Goal: Download file/media

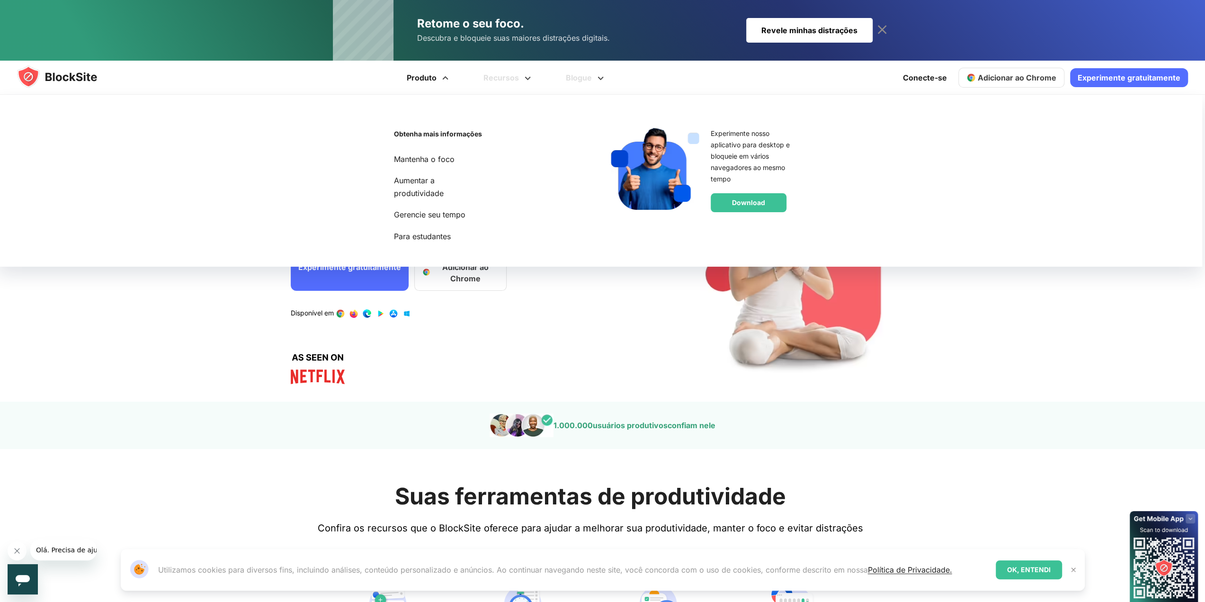
click at [436, 81] on font "Produto" at bounding box center [422, 77] width 30 height 9
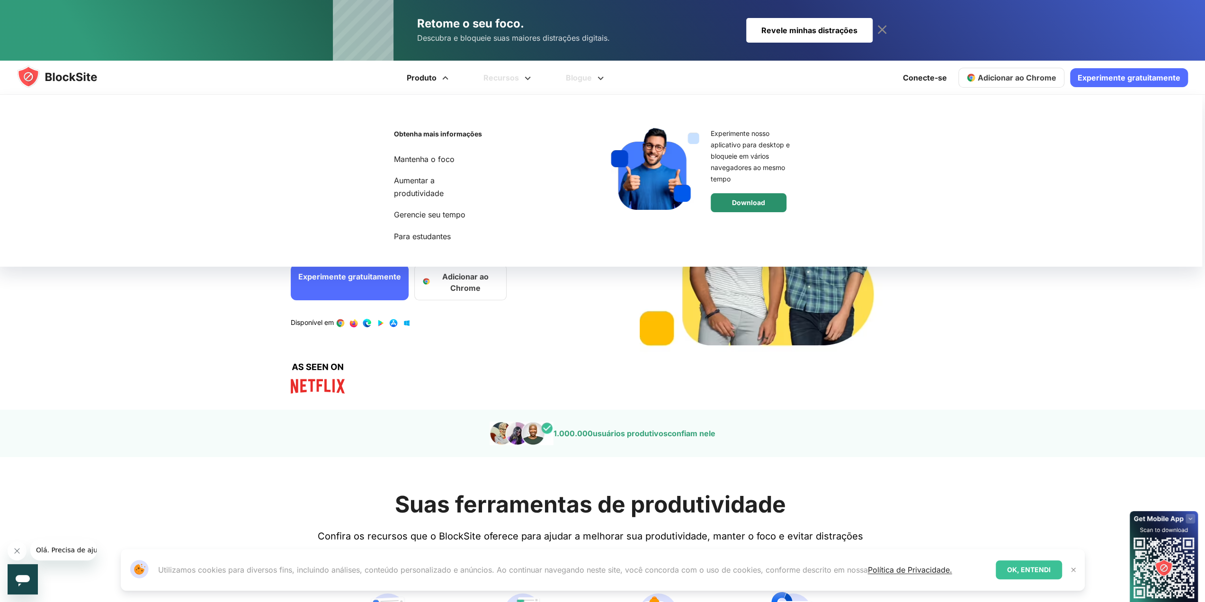
click at [738, 206] on font "Download" at bounding box center [748, 202] width 33 height 8
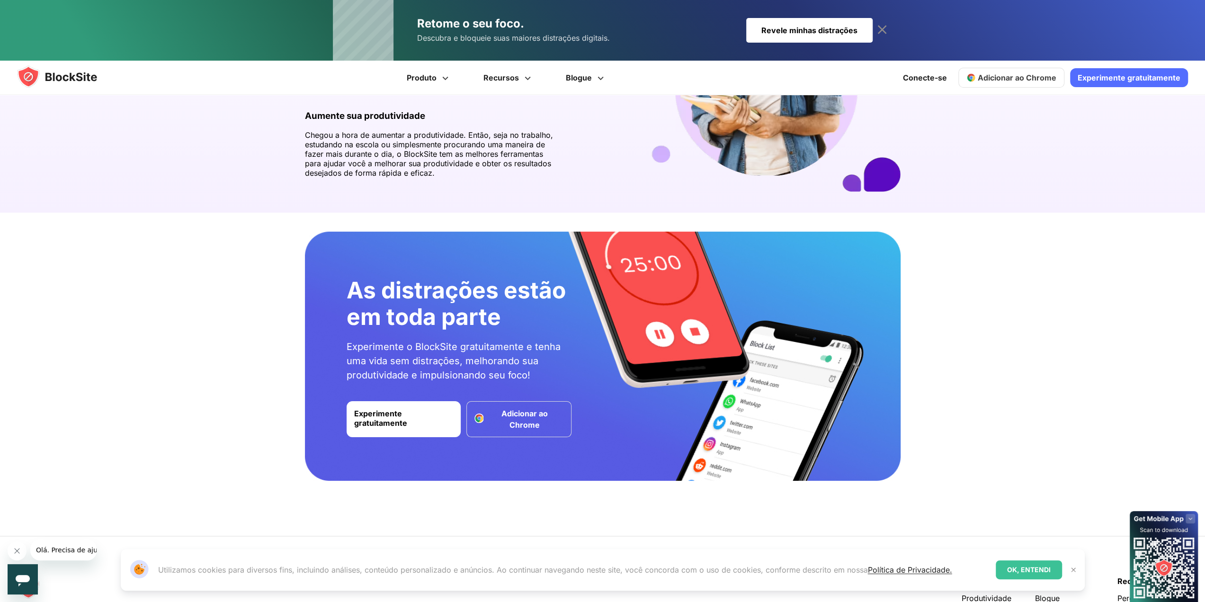
scroll to position [1805, 0]
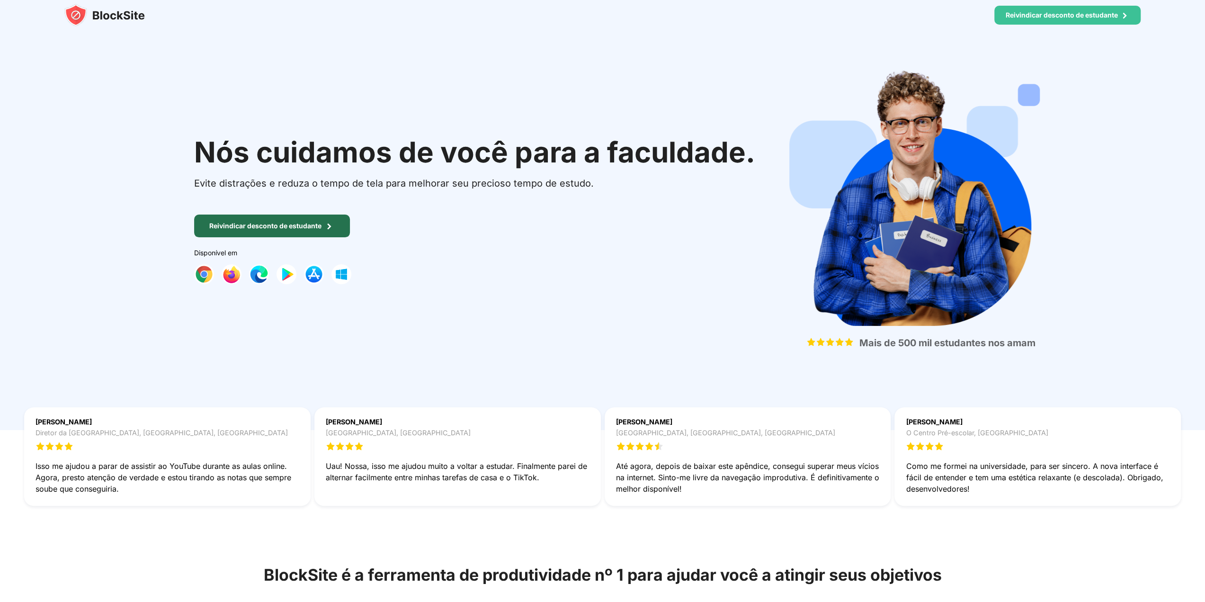
click at [292, 229] on font "Reivindicar desconto de estudante" at bounding box center [265, 226] width 112 height 8
